Goal: Task Accomplishment & Management: Use online tool/utility

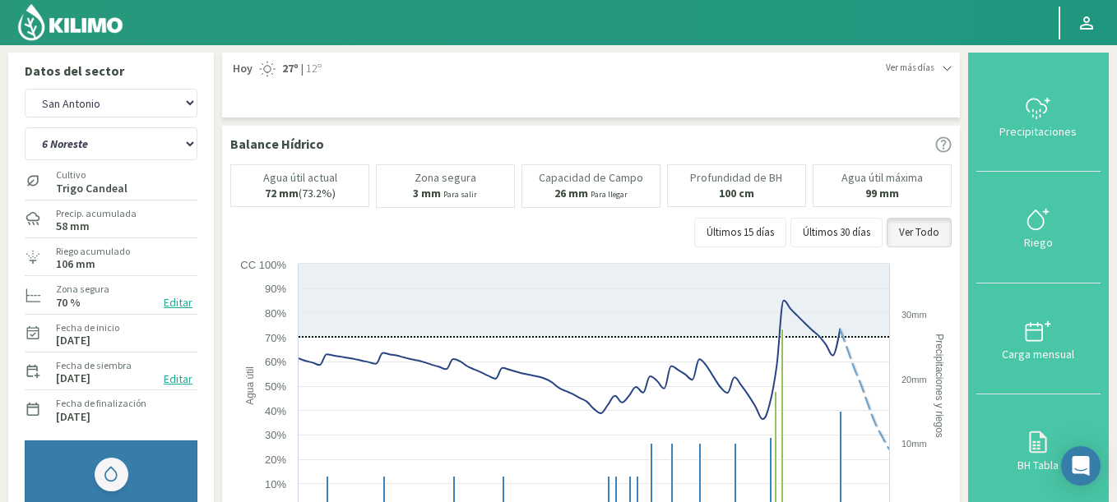
select select "511: Object"
select select "7: Object"
click at [175, 307] on button "Editar" at bounding box center [178, 303] width 39 height 19
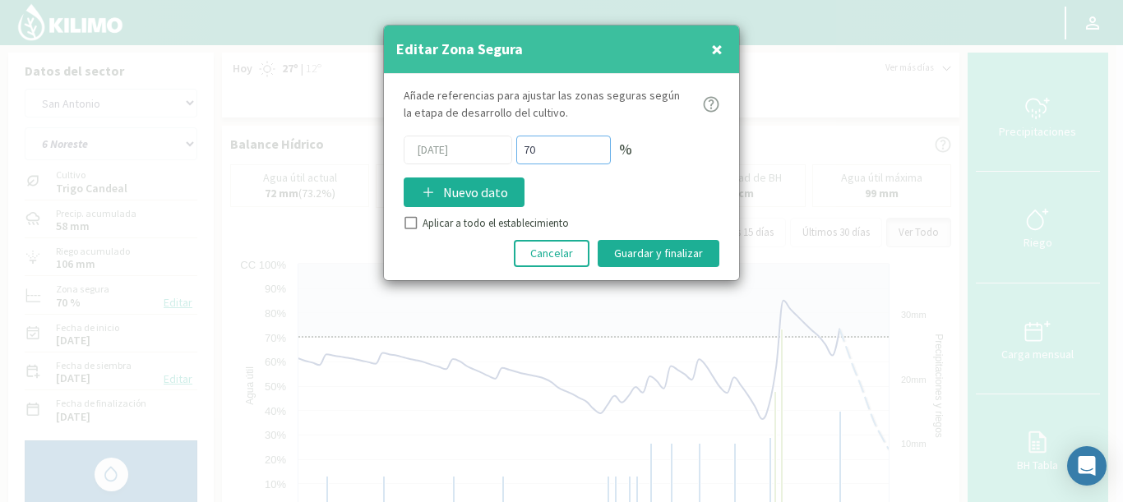
drag, startPoint x: 560, startPoint y: 147, endPoint x: 448, endPoint y: 123, distance: 114.4
click at [448, 123] on div "Añade referencias para ajustar las zonas seguras según la etapa de desarrollo d…" at bounding box center [561, 177] width 355 height 206
type input "50"
click at [660, 248] on button "Guardar y finalizar" at bounding box center [659, 253] width 122 height 27
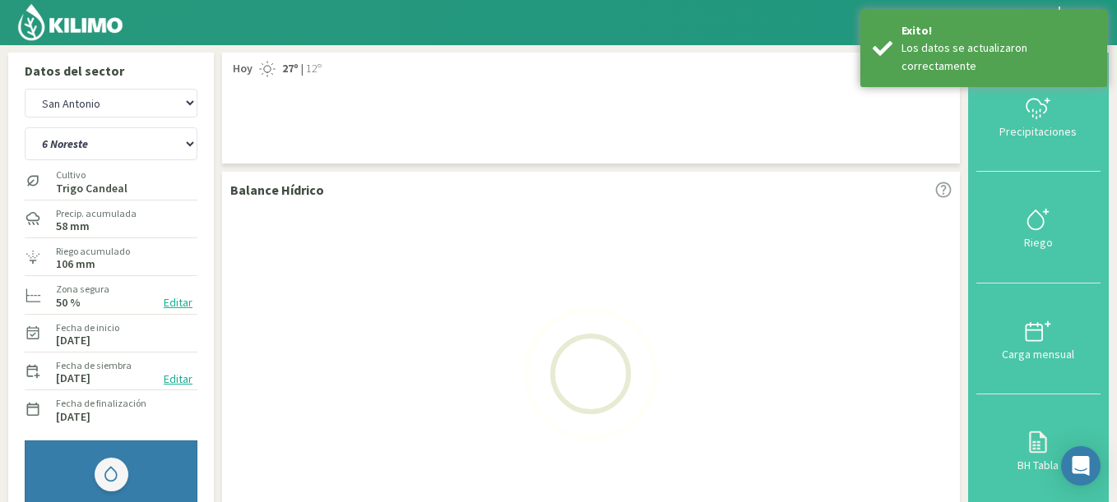
click at [178, 306] on button "Editar" at bounding box center [178, 303] width 39 height 19
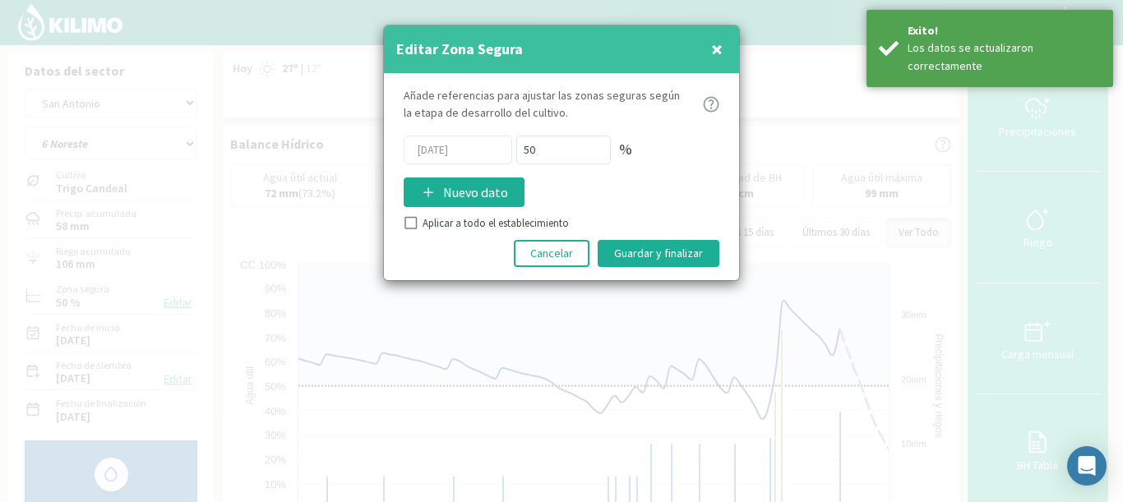
click at [403, 229] on div "Añade referencias para ajustar las zonas seguras según la etapa de desarrollo d…" at bounding box center [561, 177] width 355 height 206
click at [411, 230] on div "Aplicar a todo el establecimiento" at bounding box center [562, 223] width 316 height 16
click at [410, 219] on input "Aplicar a todo el establecimiento" at bounding box center [409, 225] width 16 height 16
checkbox input "true"
click at [697, 256] on button "Guardar y finalizar" at bounding box center [659, 253] width 122 height 27
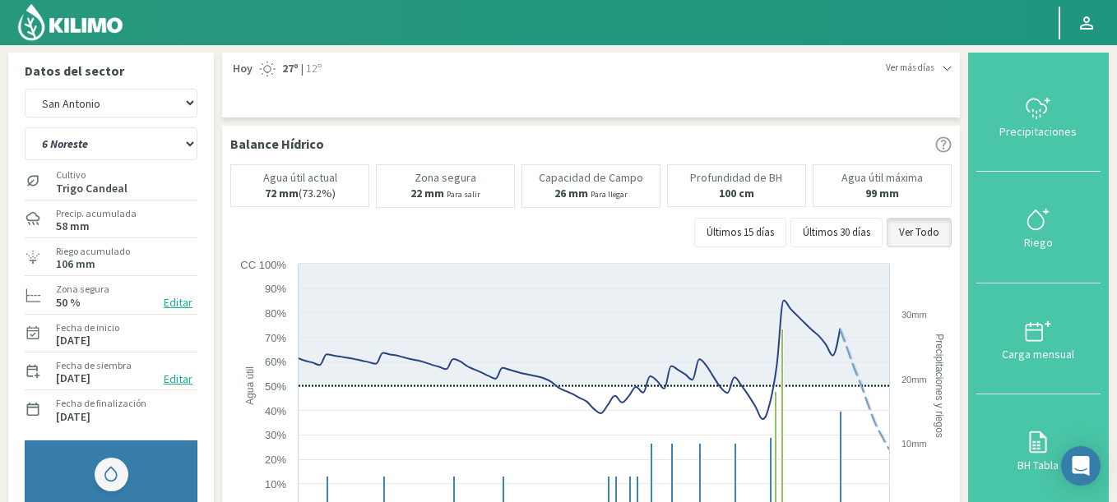
click at [169, 304] on button "Editar" at bounding box center [178, 303] width 39 height 19
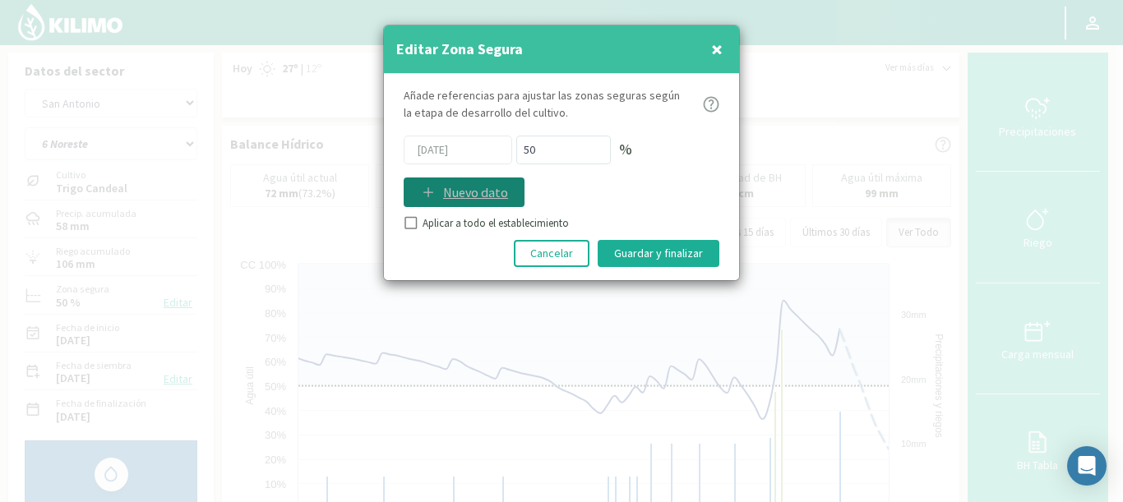
click at [455, 192] on p "Nuevo dato" at bounding box center [475, 193] width 65 height 20
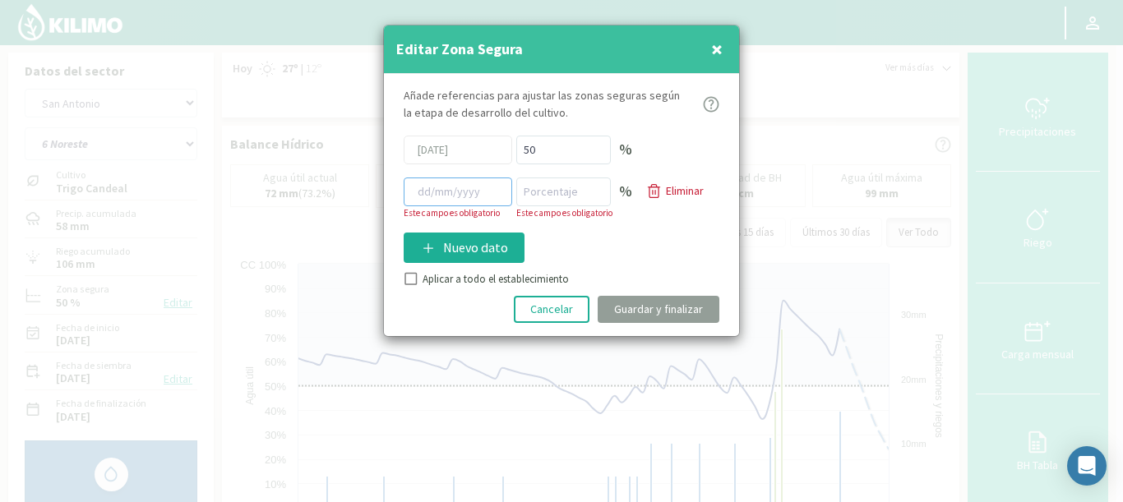
click at [456, 193] on input at bounding box center [458, 192] width 109 height 29
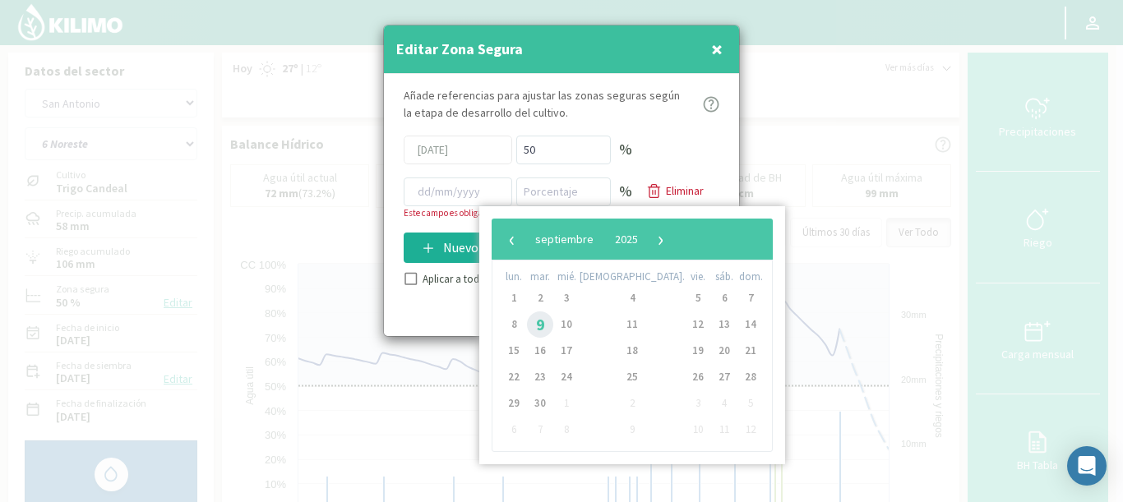
click at [548, 325] on span "9" at bounding box center [540, 325] width 26 height 26
type input "[DATE]"
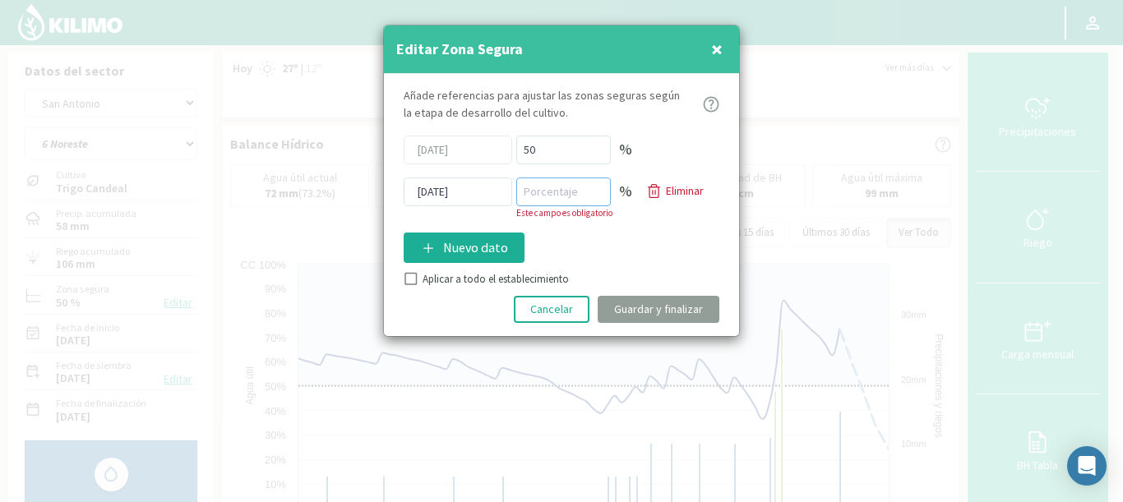
click at [583, 192] on input "number" at bounding box center [563, 192] width 95 height 29
type input "60"
click at [405, 278] on div "Añade referencias para ajustar las zonas seguras según la etapa de desarrollo d…" at bounding box center [561, 205] width 355 height 262
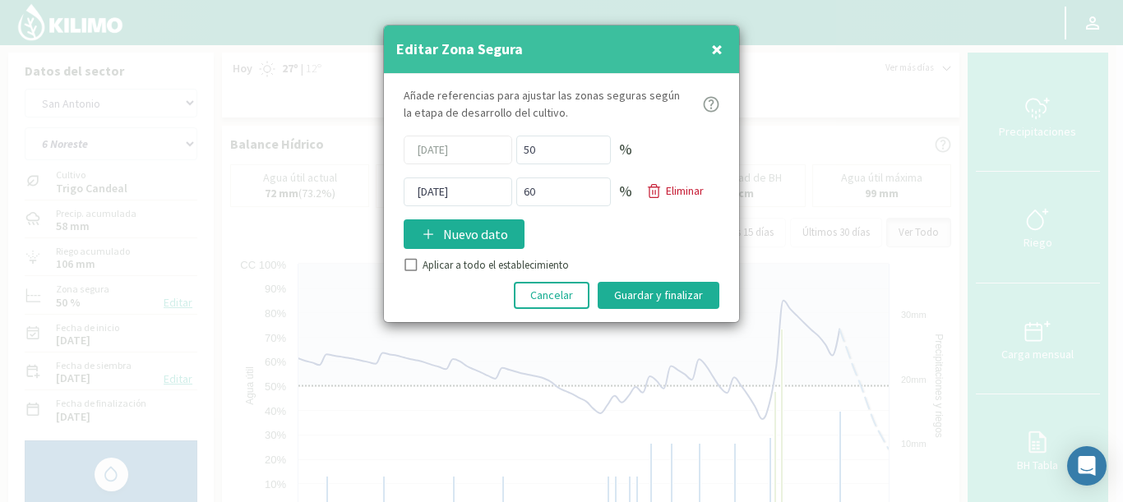
click at [413, 265] on input "Aplicar a todo el establecimiento" at bounding box center [409, 267] width 16 height 16
checkbox input "true"
click at [616, 286] on button "Guardar y finalizar" at bounding box center [659, 295] width 122 height 27
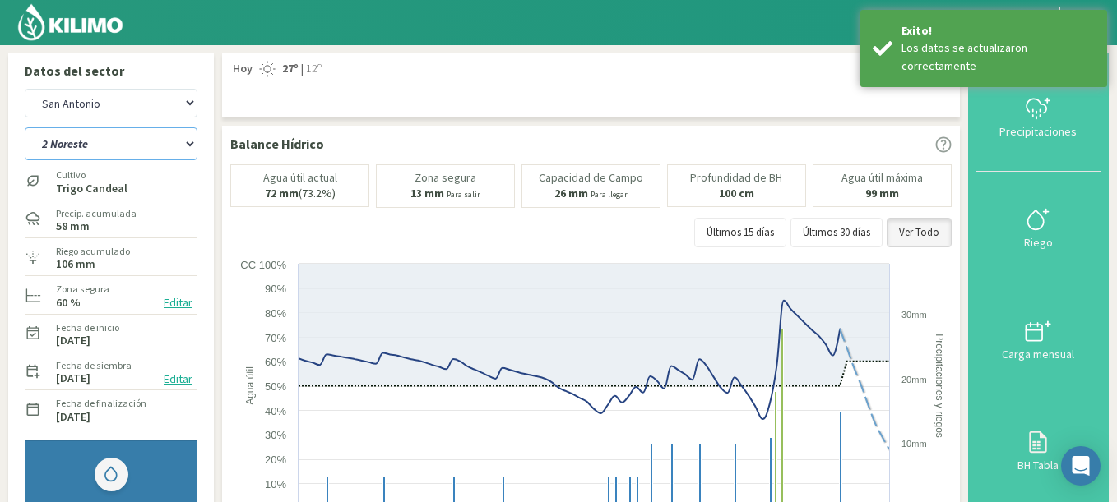
click at [25, 127] on select "2 Noreste 4 Sudeste 5 Oeste 6 Noreste" at bounding box center [111, 143] width 173 height 33
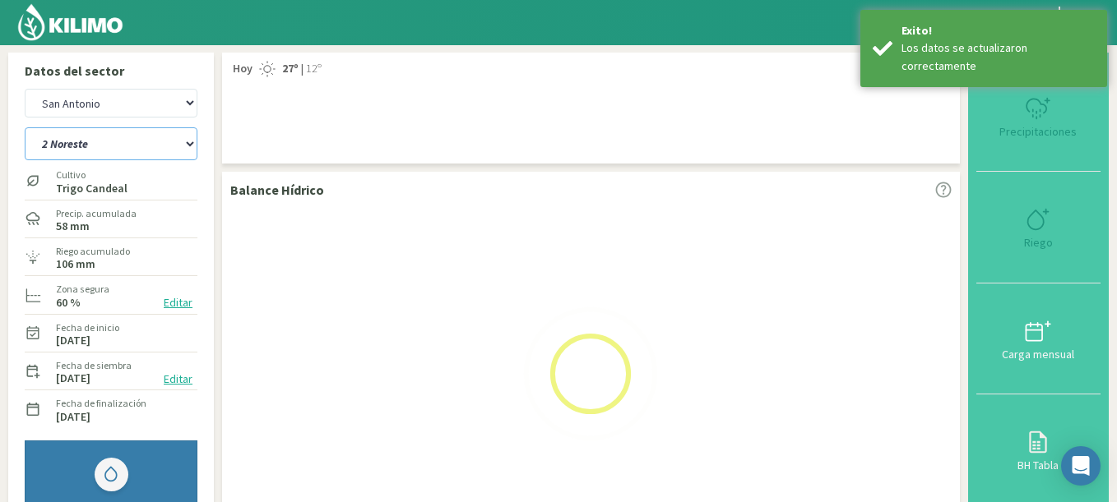
select select "7: Object"
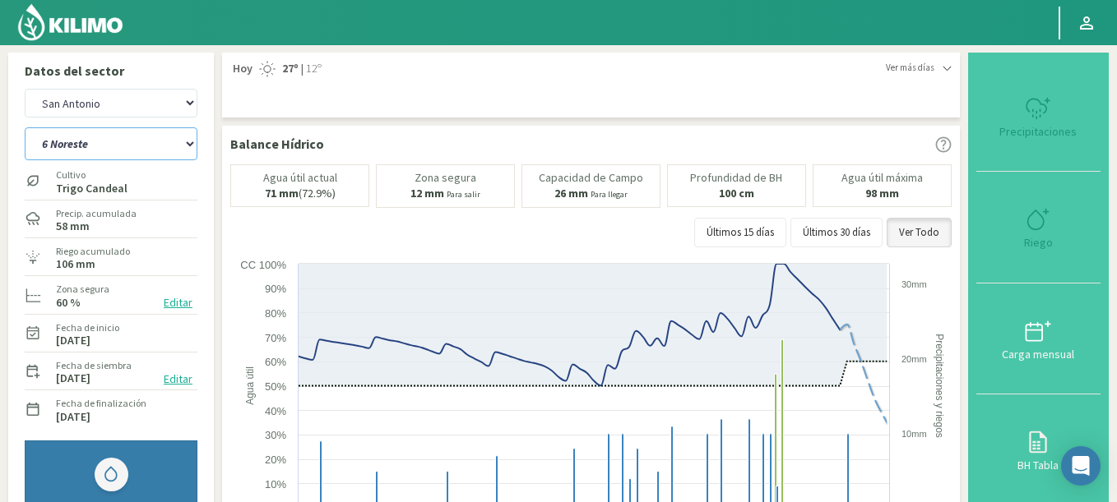
select select "790: Object"
click at [25, 127] on select "2 Noreste 4 Sudeste 5 Oeste 6 Noreste" at bounding box center [111, 143] width 173 height 33
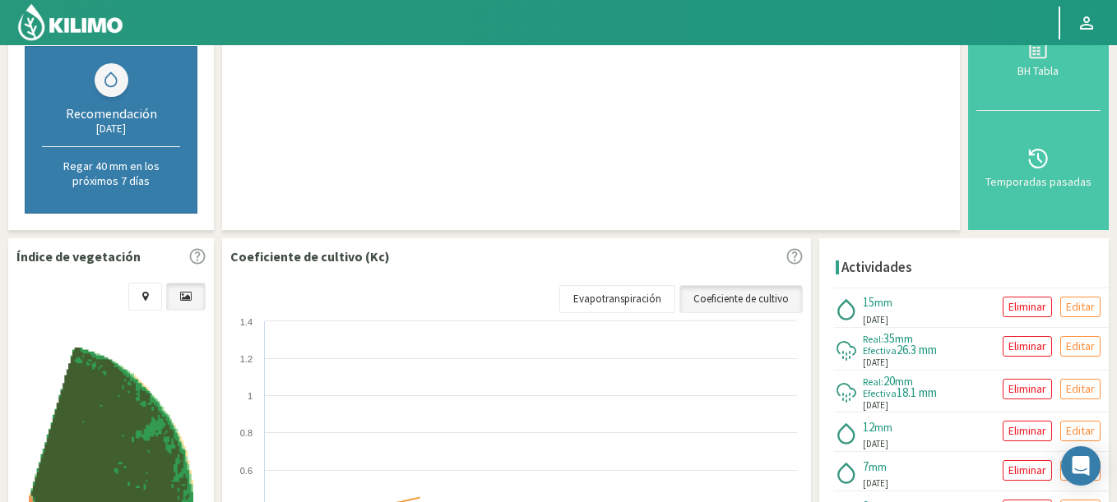
select select "8: Object"
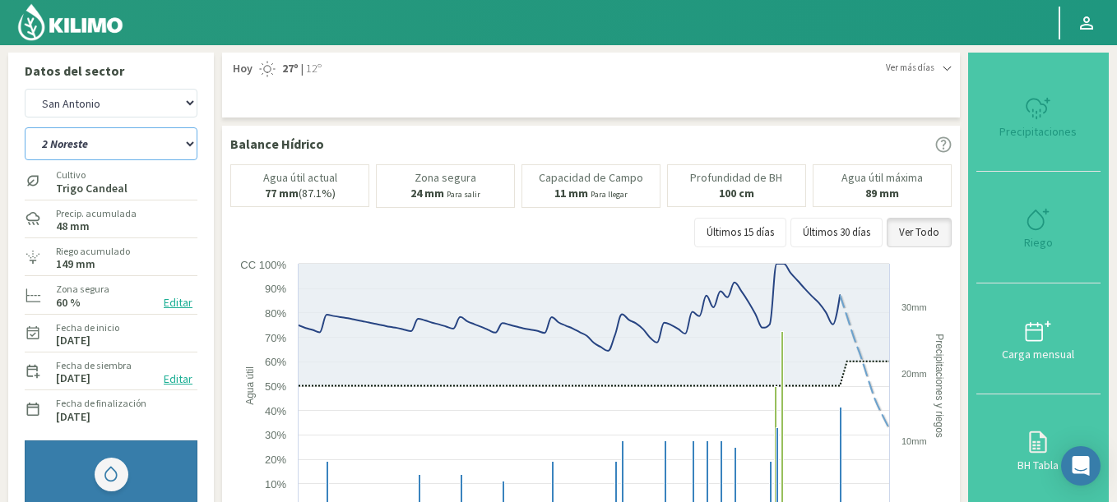
select select "1069: Object"
click at [25, 127] on select "2 Noreste 4 Sudeste 5 Oeste 6 Noreste" at bounding box center [111, 143] width 173 height 33
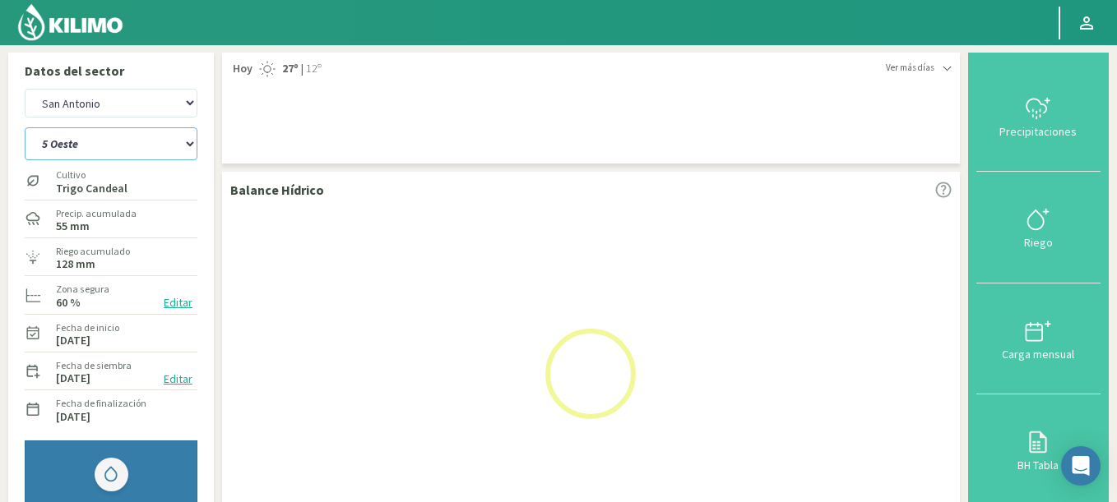
select select "13: Object"
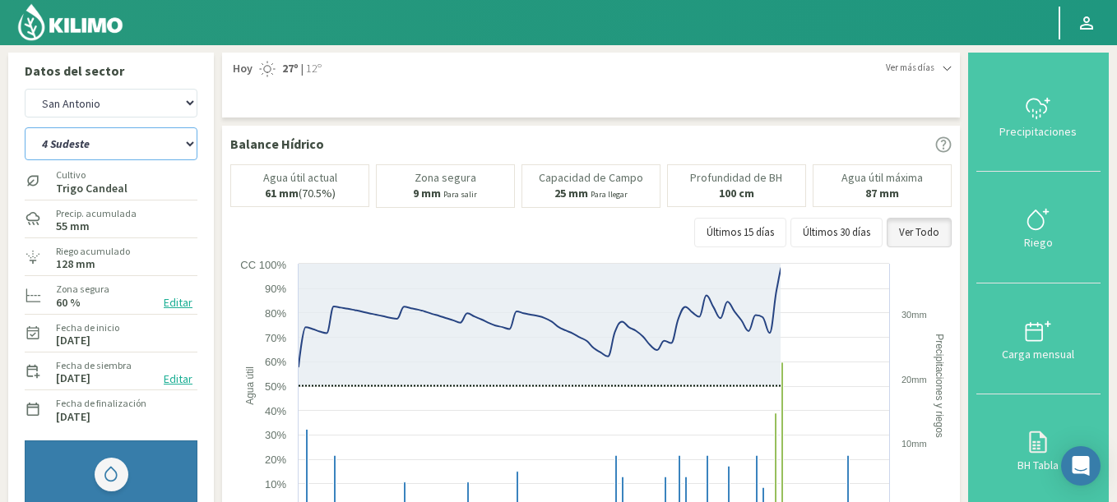
select select "1348: Object"
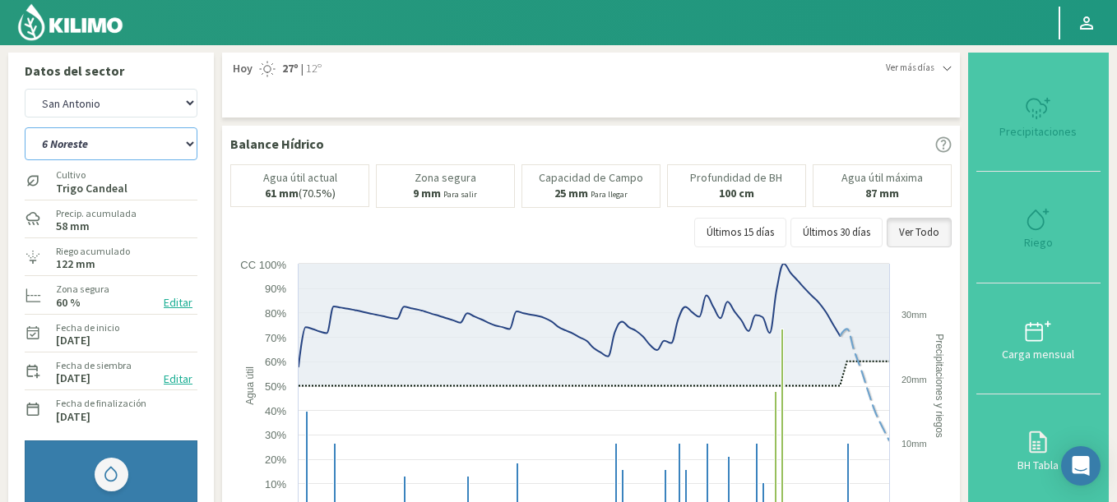
click at [25, 127] on select "2 Noreste 4 Sudeste 5 Oeste 6 Noreste" at bounding box center [111, 143] width 173 height 33
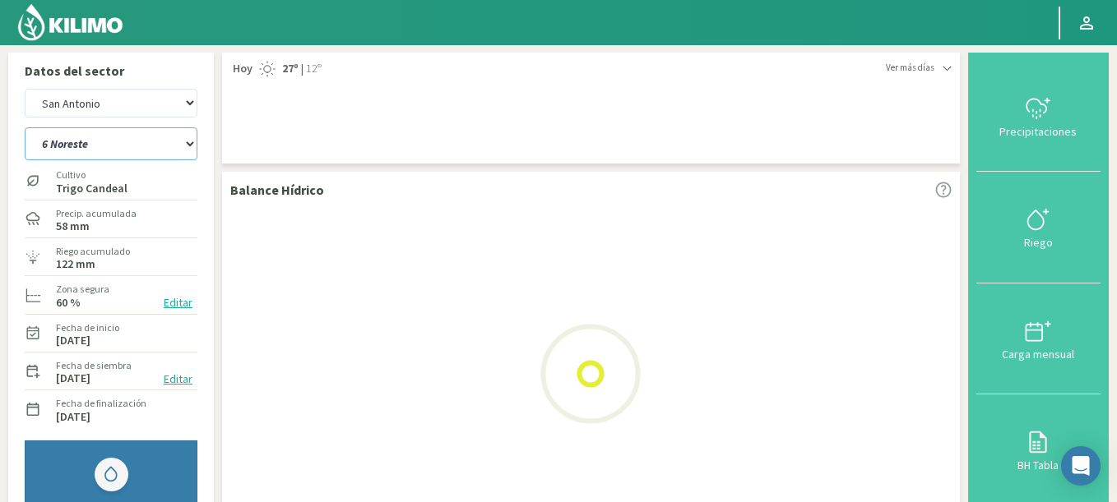
select select "18: Object"
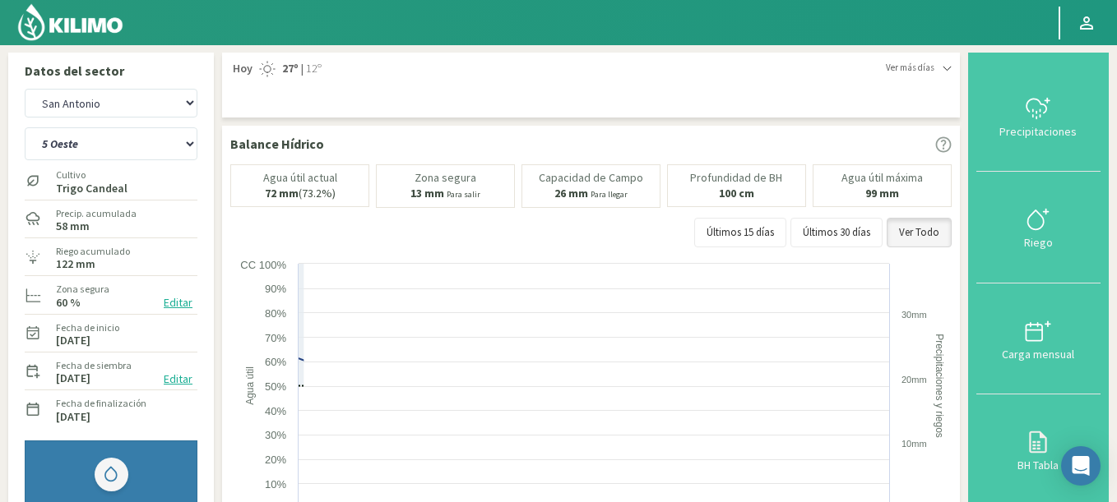
select select "1627: Object"
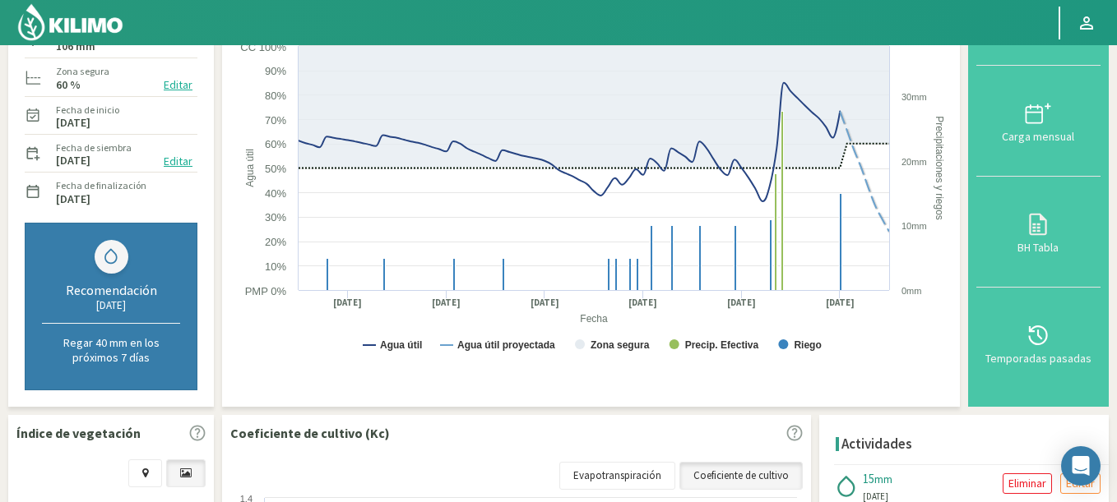
scroll to position [99, 0]
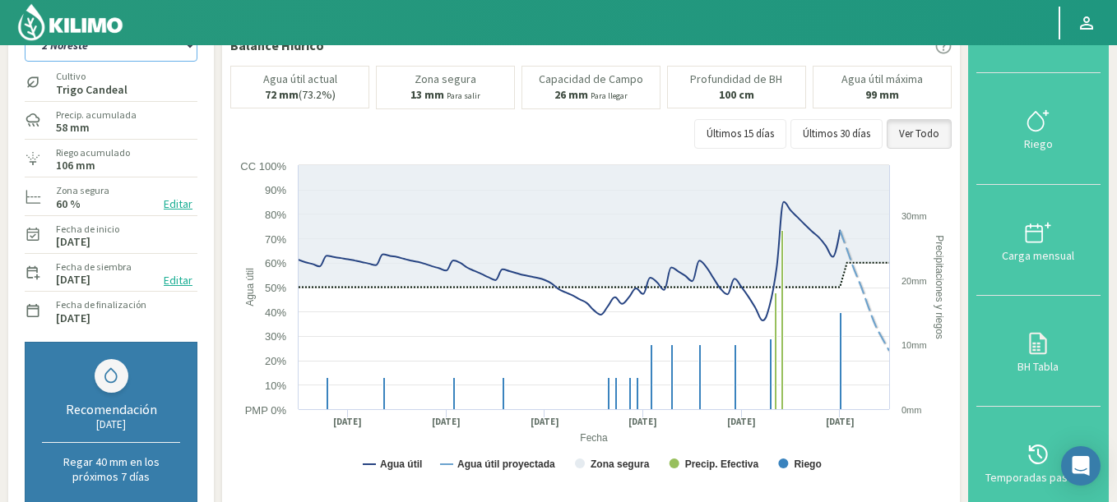
click at [25, 29] on select "2 Noreste 4 Sudeste 5 Oeste 6 Noreste" at bounding box center [111, 45] width 173 height 33
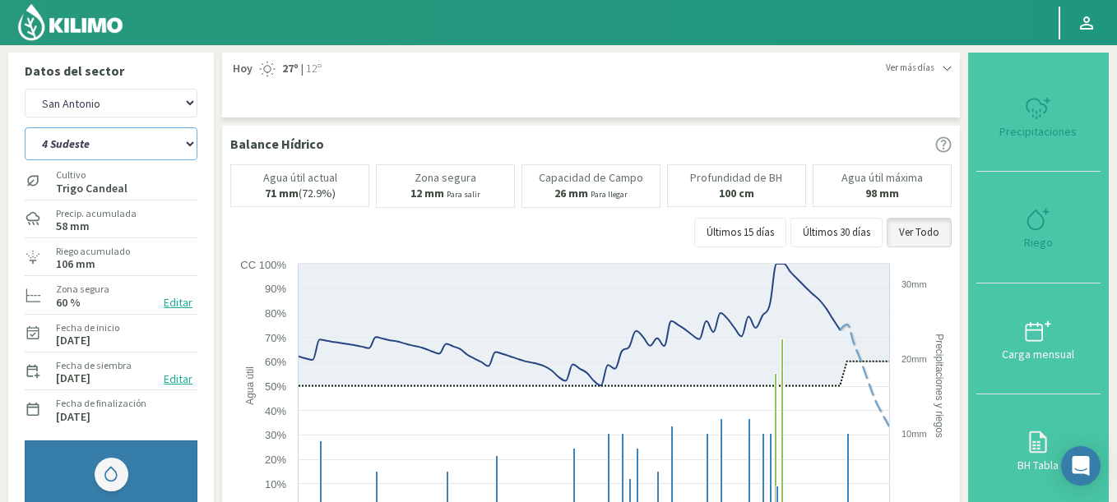
click at [25, 127] on select "2 Noreste 4 Sudeste 5 Oeste 6 Noreste" at bounding box center [111, 143] width 173 height 33
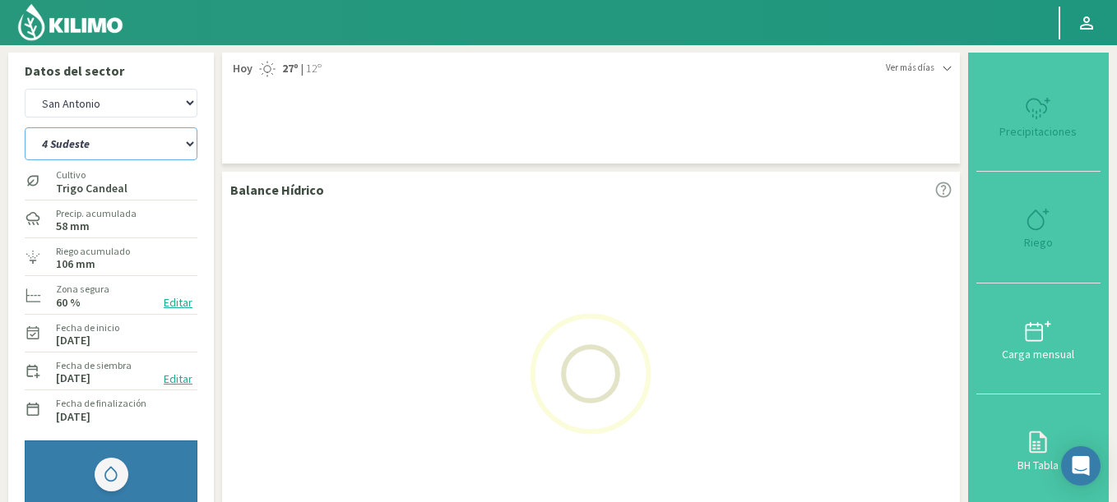
select select "23: Object"
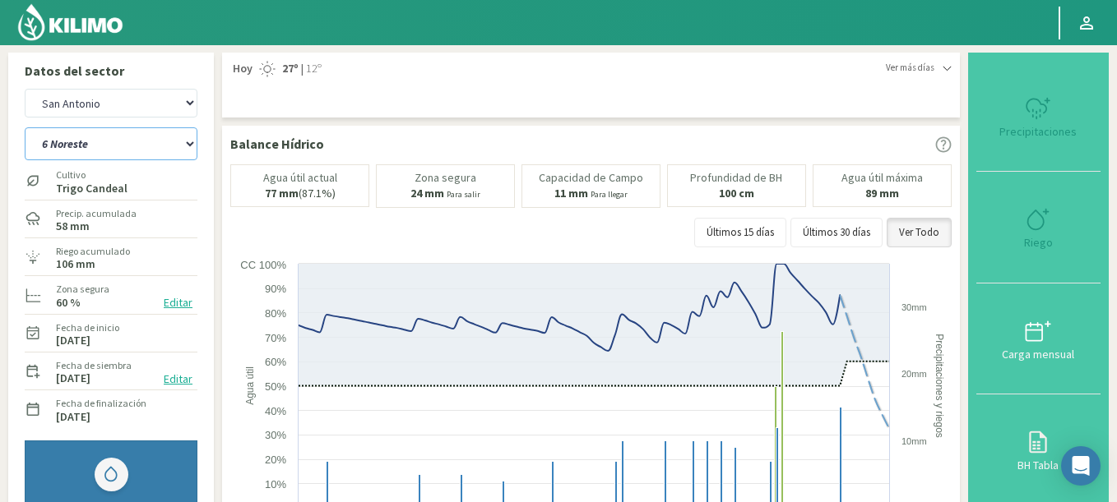
select select "1906: Object"
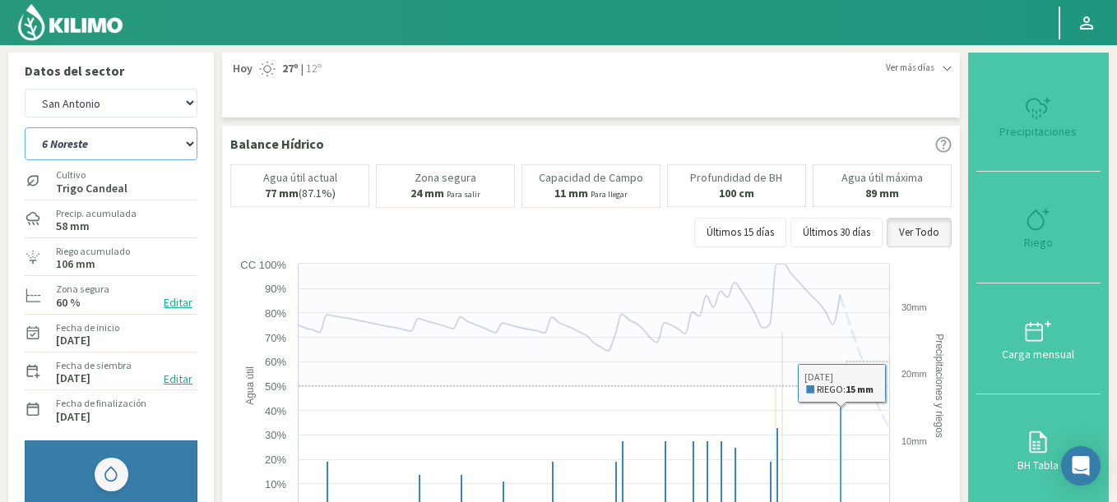
select select "25: Object"
